Goal: Find specific page/section: Find specific page/section

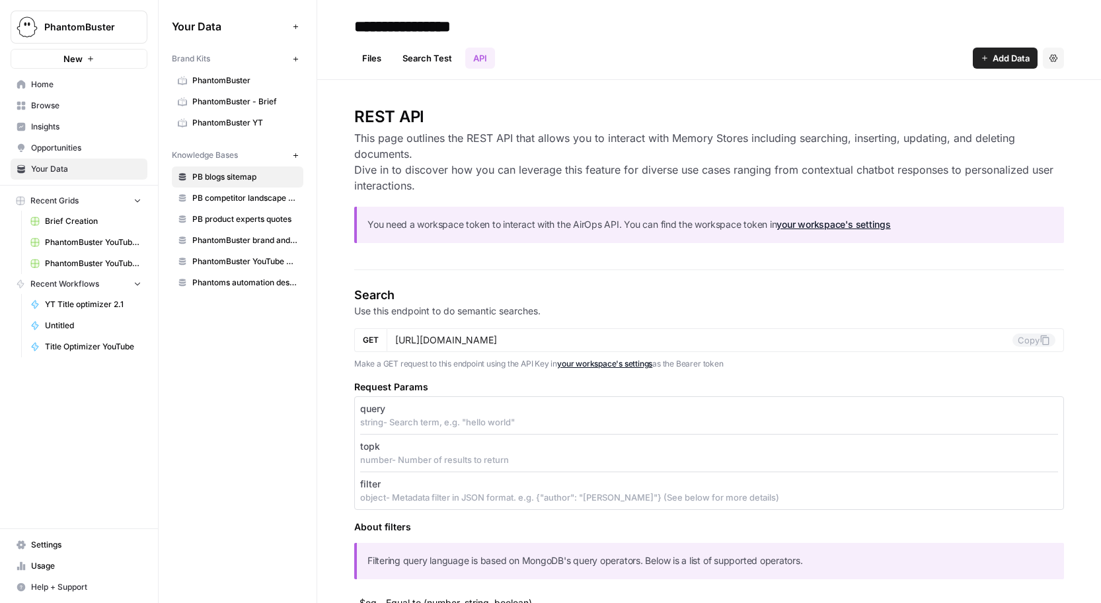
scroll to position [29, 0]
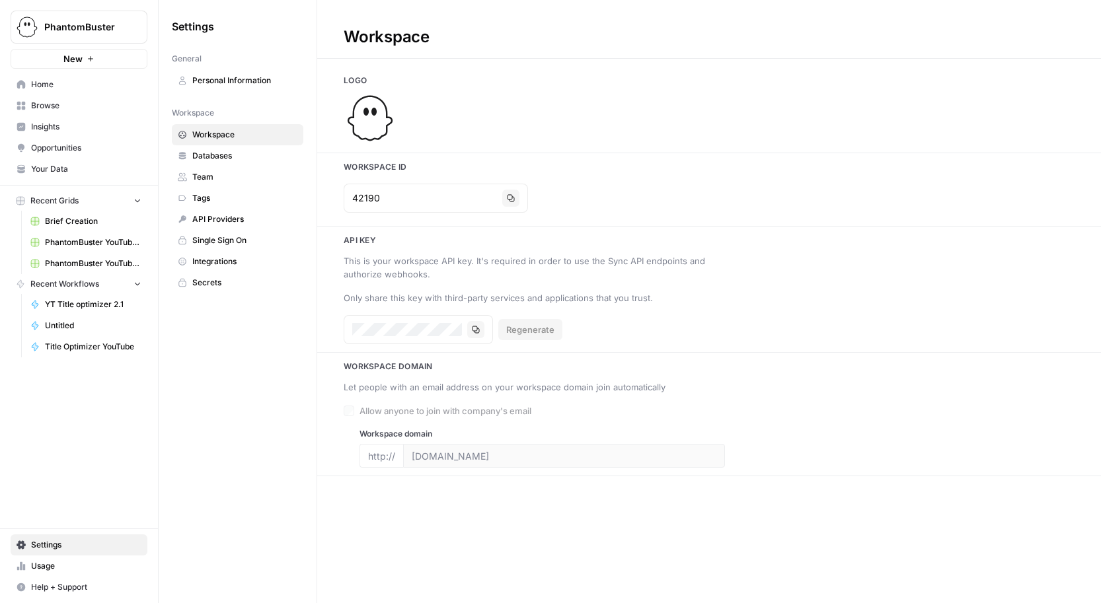
click at [38, 81] on span "Home" at bounding box center [86, 85] width 110 height 12
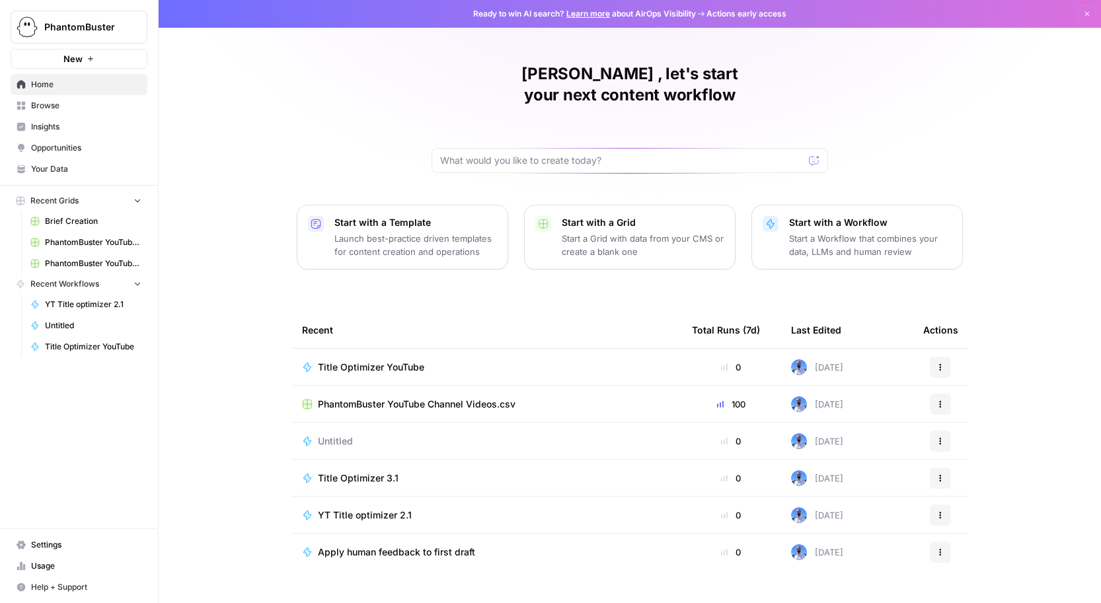
click at [368, 398] on span "PhantomBuster YouTube Channel Videos.csv" at bounding box center [417, 404] width 198 height 13
